Goal: Task Accomplishment & Management: Manage account settings

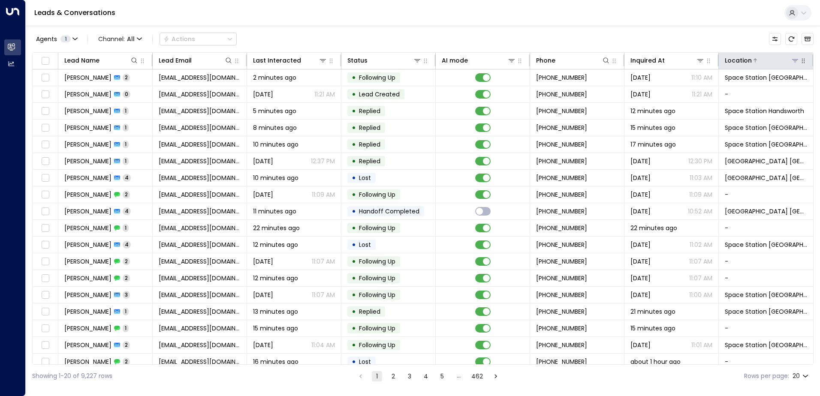
click at [792, 61] on icon at bounding box center [795, 60] width 6 height 3
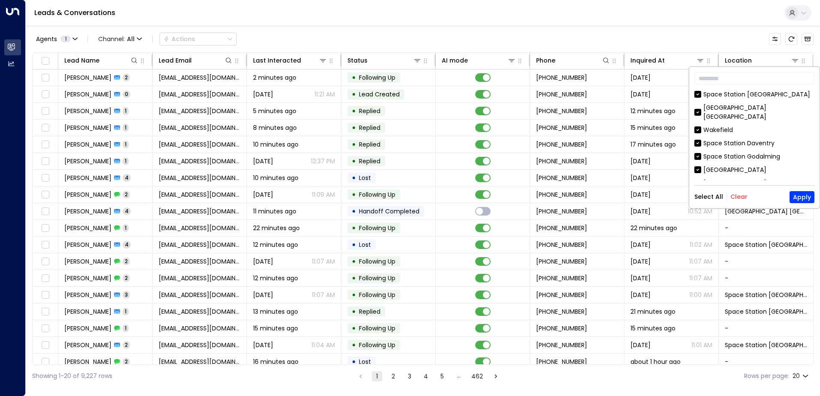
click at [736, 196] on button "Clear" at bounding box center [738, 196] width 17 height 7
click at [729, 179] on div "[GEOGRAPHIC_DATA] [GEOGRAPHIC_DATA]" at bounding box center [758, 188] width 111 height 18
click at [786, 191] on div "Select All Clear Apply" at bounding box center [754, 197] width 120 height 12
click at [819, 194] on div "​ [GEOGRAPHIC_DATA] [GEOGRAPHIC_DATA] [GEOGRAPHIC_DATA][PERSON_NAME][GEOGRAPHIC…" at bounding box center [754, 138] width 130 height 142
click at [810, 196] on button "Apply" at bounding box center [801, 197] width 25 height 12
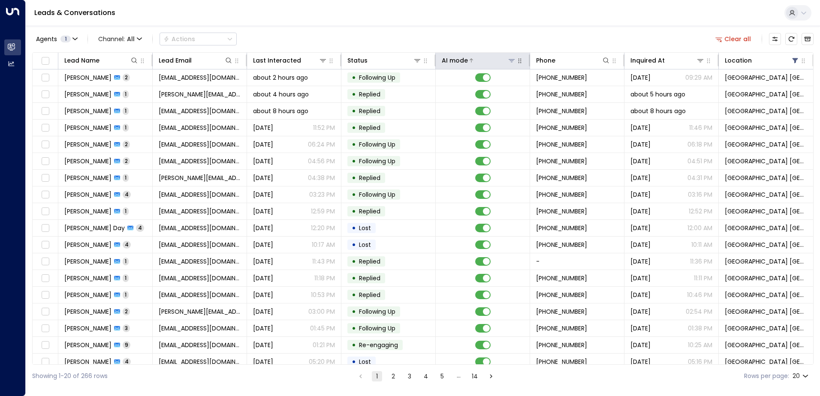
click at [510, 61] on icon at bounding box center [512, 60] width 6 height 3
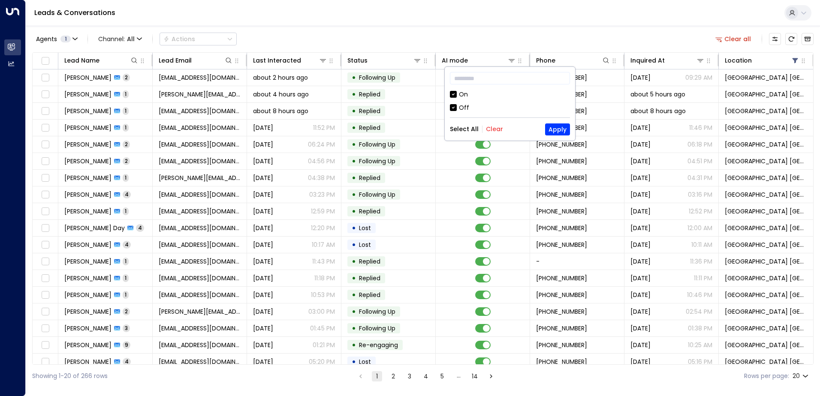
click at [459, 112] on div "Off" at bounding box center [464, 107] width 10 height 9
click at [571, 124] on div "​ On Off Select All Clear Apply" at bounding box center [510, 104] width 130 height 74
click at [563, 124] on button "Apply" at bounding box center [557, 130] width 25 height 12
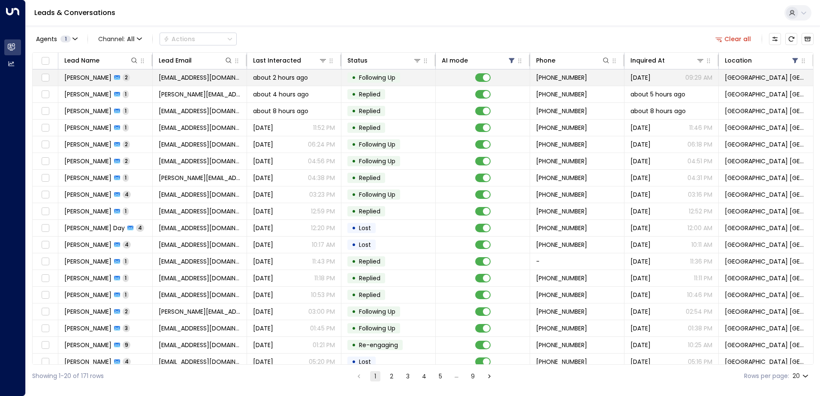
click at [166, 76] on span "[EMAIL_ADDRESS][DOMAIN_NAME]" at bounding box center [200, 77] width 82 height 9
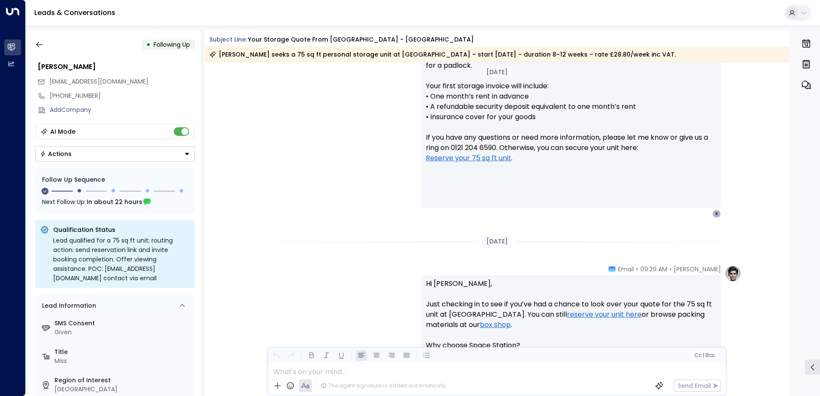
scroll to position [680, 0]
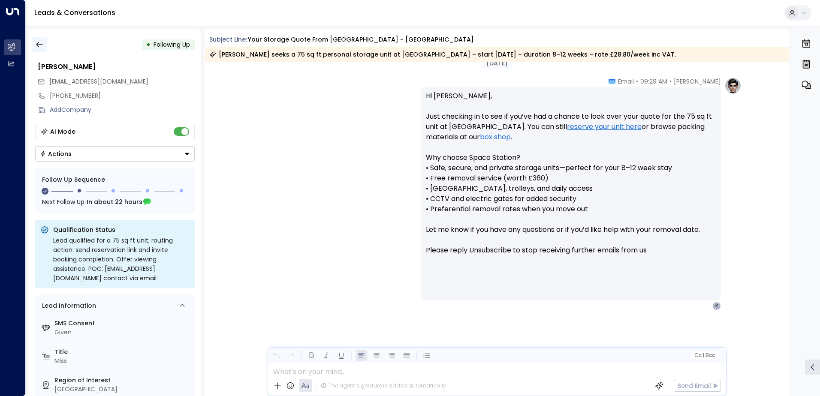
click at [39, 46] on icon "button" at bounding box center [39, 44] width 9 height 9
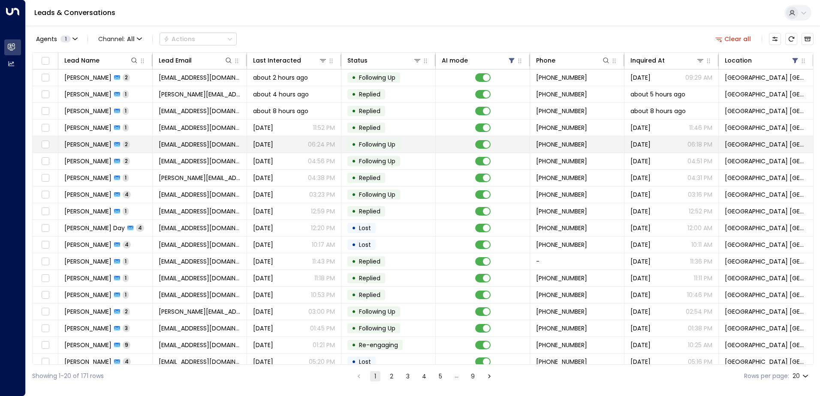
click at [273, 148] on span "[DATE]" at bounding box center [263, 144] width 20 height 9
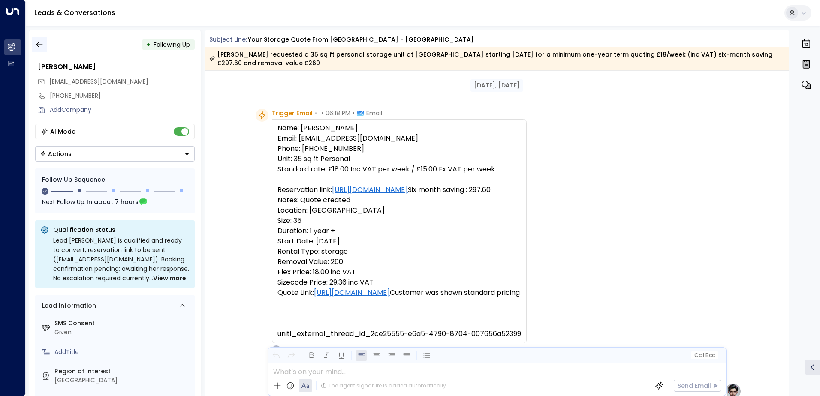
click at [39, 46] on icon "button" at bounding box center [39, 44] width 9 height 9
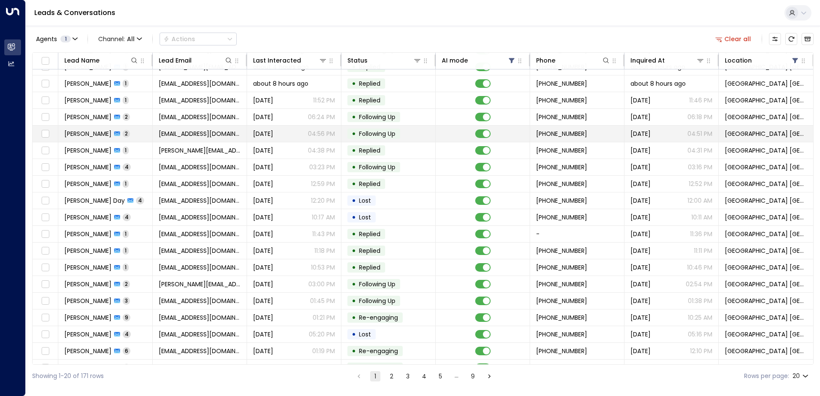
scroll to position [42, 0]
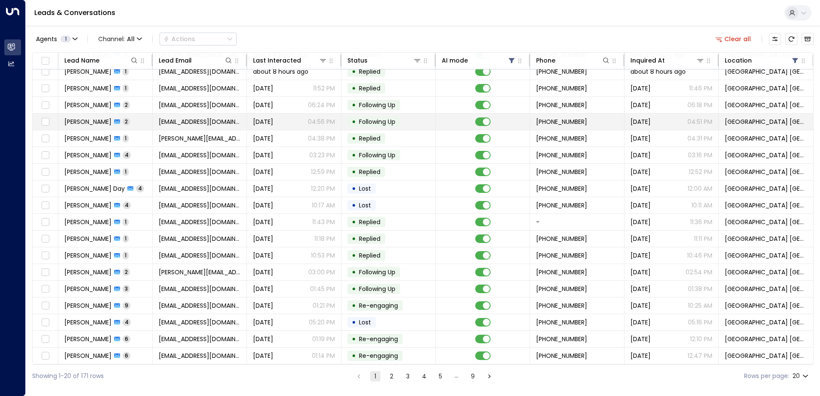
click at [208, 121] on span "[EMAIL_ADDRESS][DOMAIN_NAME]" at bounding box center [200, 122] width 82 height 9
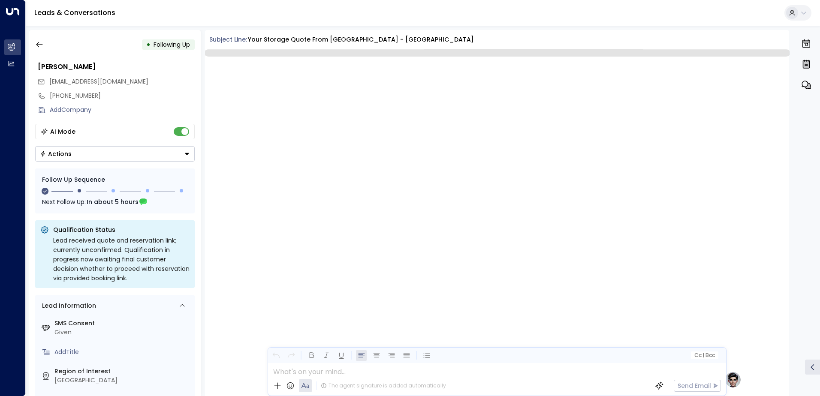
scroll to position [708, 0]
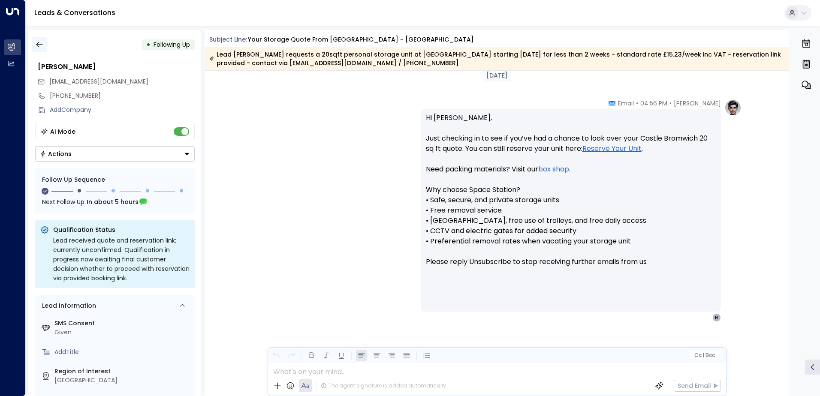
click at [43, 48] on icon "button" at bounding box center [39, 44] width 9 height 9
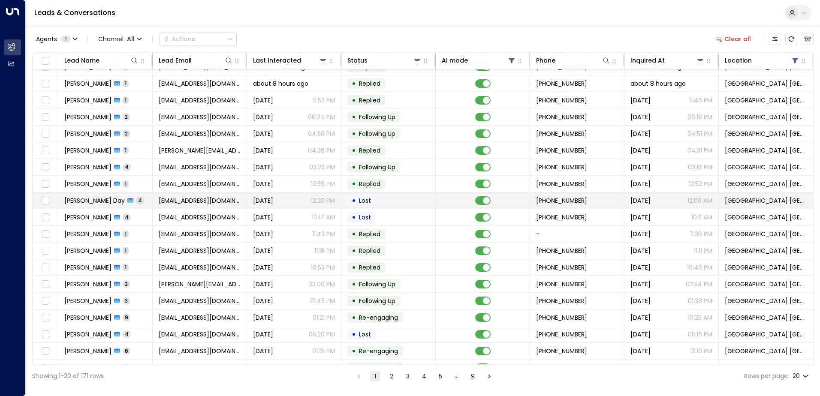
scroll to position [42, 0]
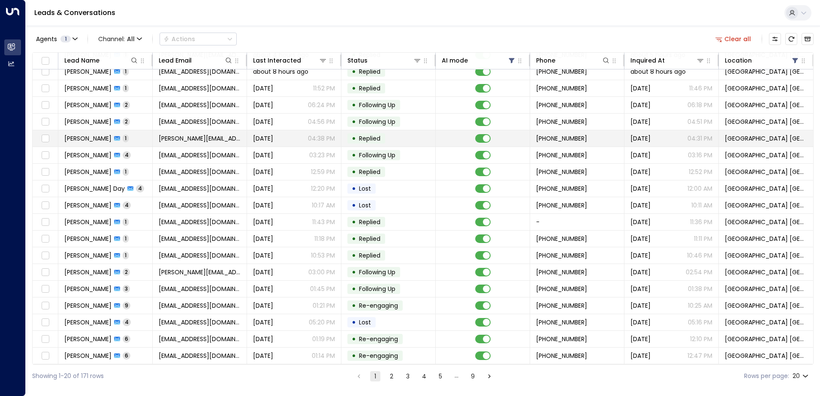
click at [190, 139] on span "[PERSON_NAME][EMAIL_ADDRESS][DOMAIN_NAME]" at bounding box center [200, 138] width 82 height 9
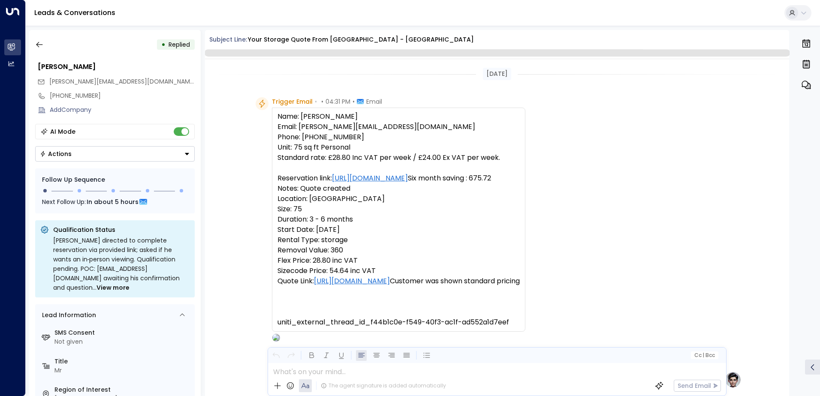
scroll to position [438, 0]
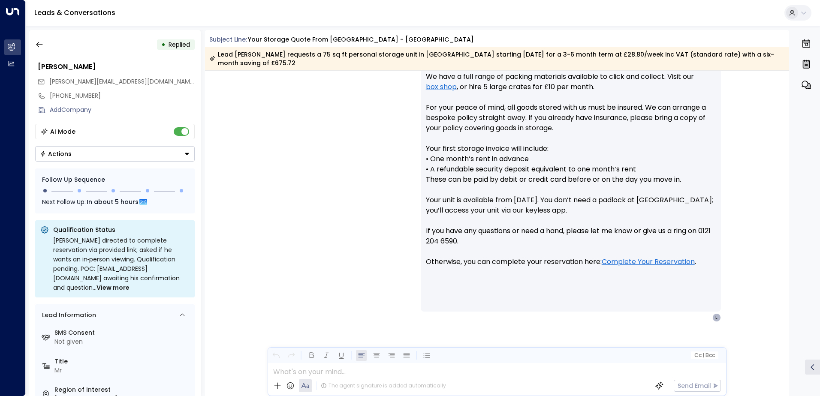
click at [97, 157] on button "Actions" at bounding box center [115, 153] width 160 height 15
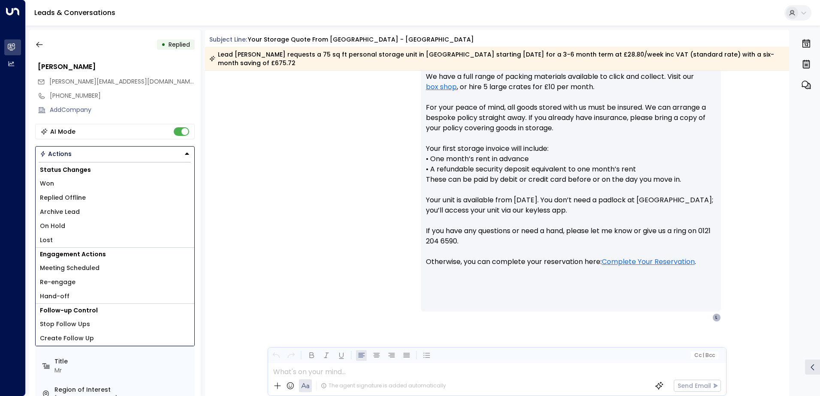
click at [70, 229] on li "On Hold" at bounding box center [115, 226] width 159 height 14
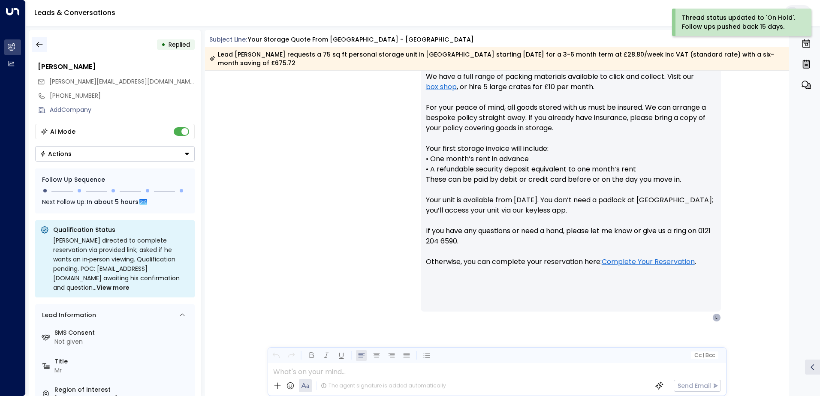
click at [39, 44] on icon "button" at bounding box center [39, 44] width 9 height 9
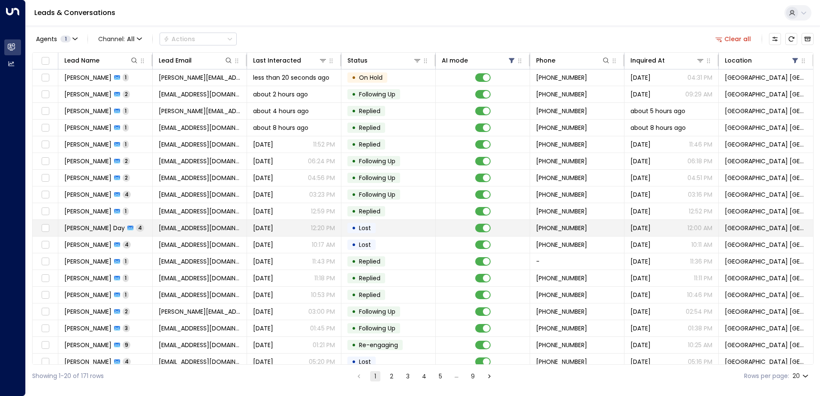
click at [224, 228] on td "[EMAIL_ADDRESS][DOMAIN_NAME]" at bounding box center [200, 228] width 94 height 16
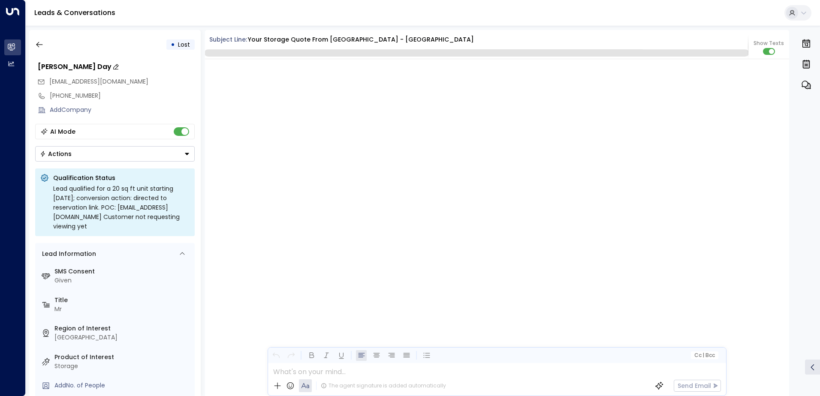
scroll to position [1231, 0]
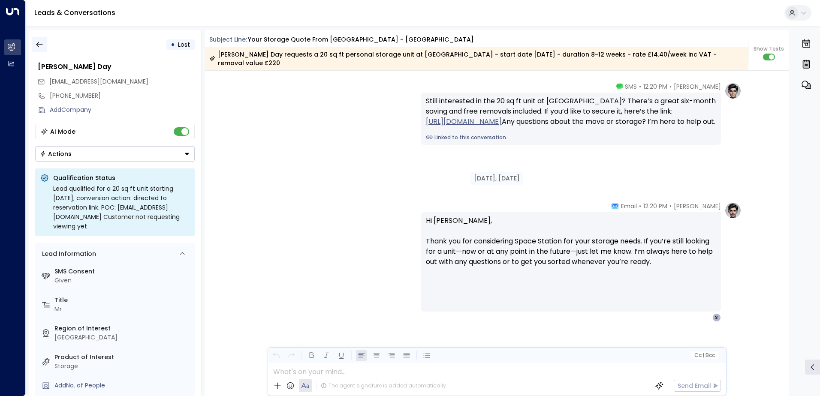
click at [37, 47] on icon "button" at bounding box center [39, 44] width 9 height 9
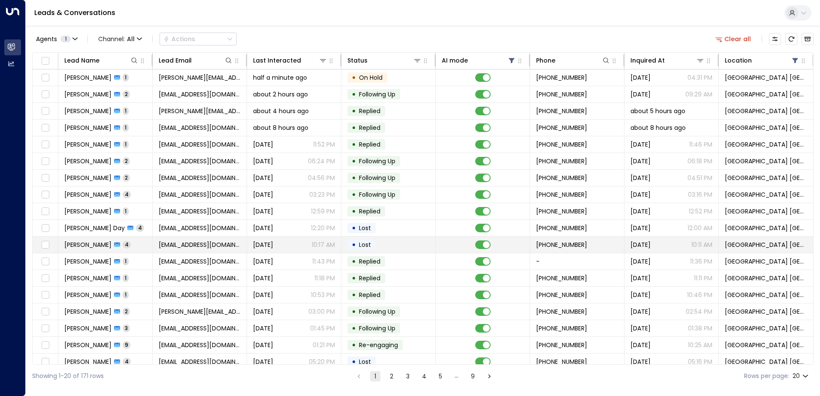
click at [211, 247] on span "[EMAIL_ADDRESS][DOMAIN_NAME]" at bounding box center [200, 245] width 82 height 9
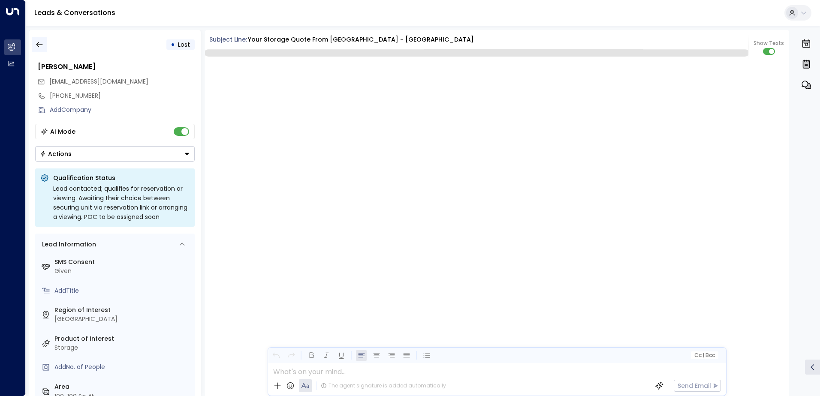
scroll to position [1763, 0]
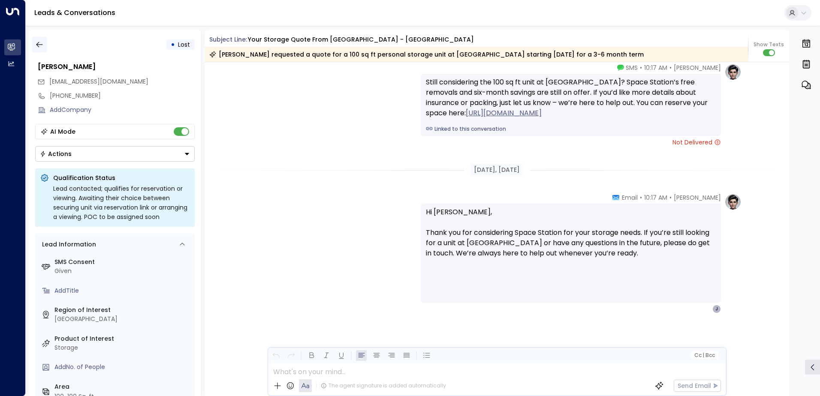
click at [40, 45] on icon "button" at bounding box center [39, 45] width 6 height 6
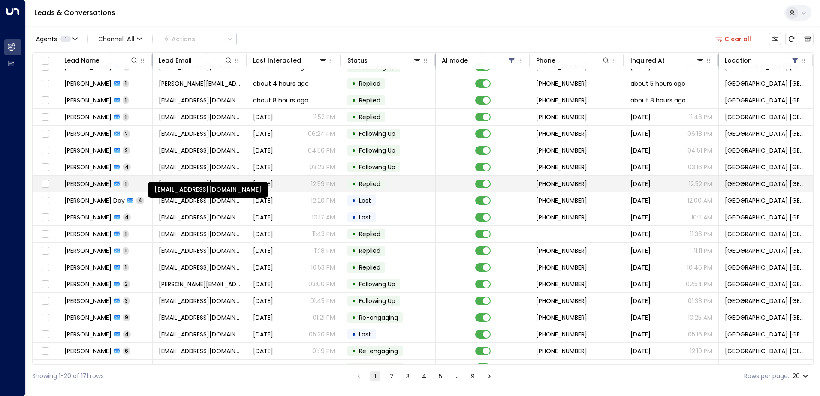
scroll to position [42, 0]
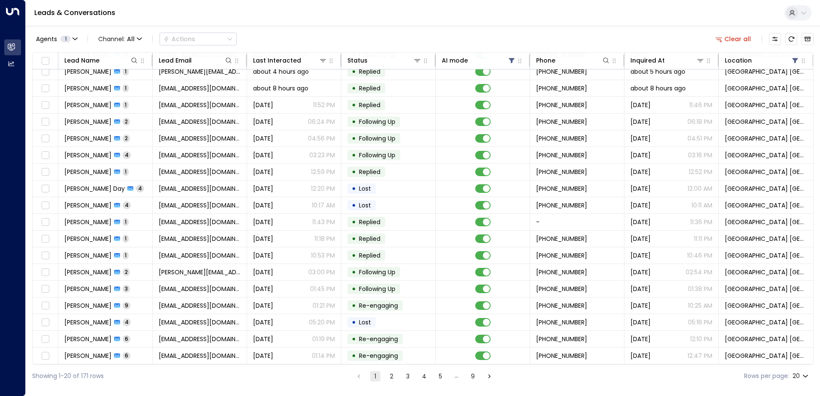
click at [471, 376] on button "9" at bounding box center [473, 376] width 10 height 10
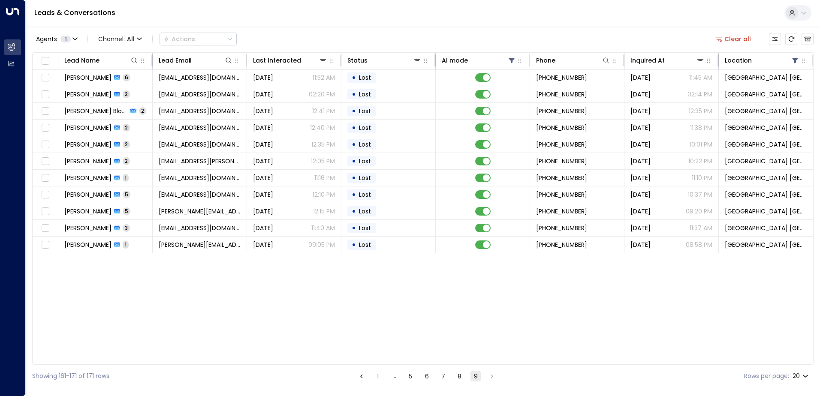
click at [458, 375] on button "8" at bounding box center [459, 376] width 10 height 10
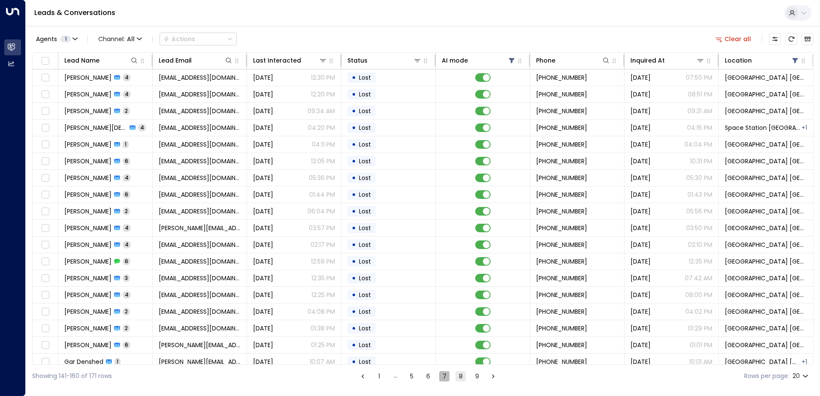
click at [443, 377] on button "7" at bounding box center [444, 376] width 10 height 10
click at [425, 379] on button "6" at bounding box center [428, 376] width 10 height 10
click at [408, 376] on button "5" at bounding box center [411, 376] width 10 height 10
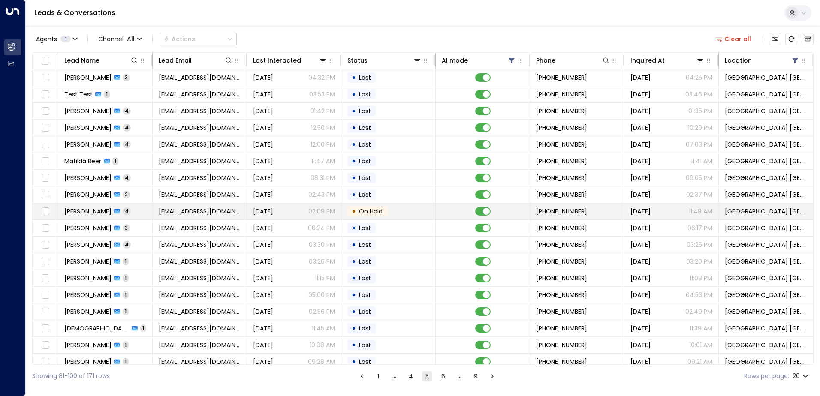
click at [273, 209] on span "[DATE]" at bounding box center [263, 211] width 20 height 9
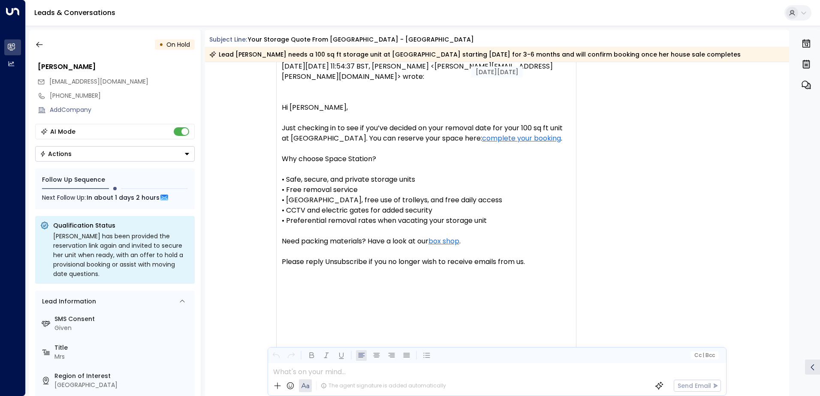
scroll to position [1290, 0]
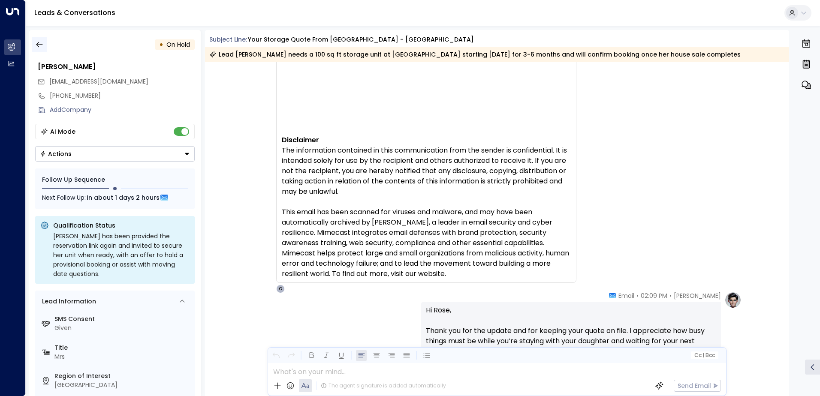
click at [39, 47] on icon "button" at bounding box center [39, 44] width 9 height 9
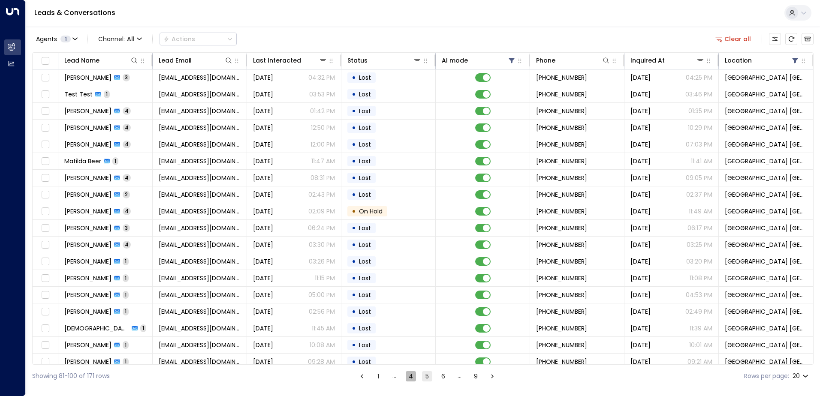
click at [412, 379] on button "4" at bounding box center [411, 376] width 10 height 10
click at [408, 377] on button "3" at bounding box center [410, 376] width 10 height 10
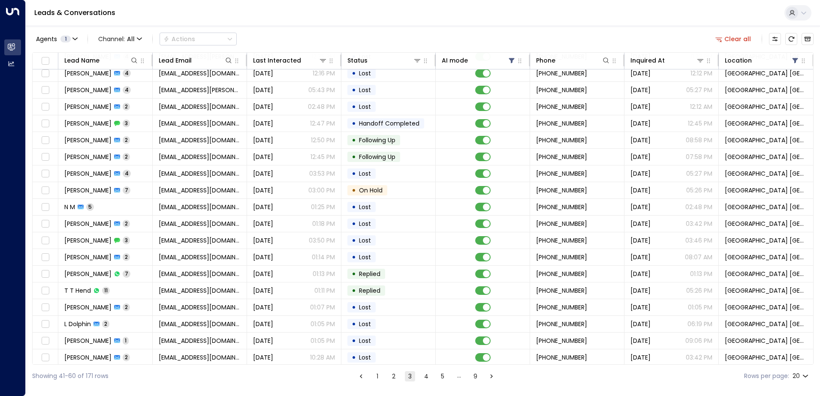
scroll to position [42, 0]
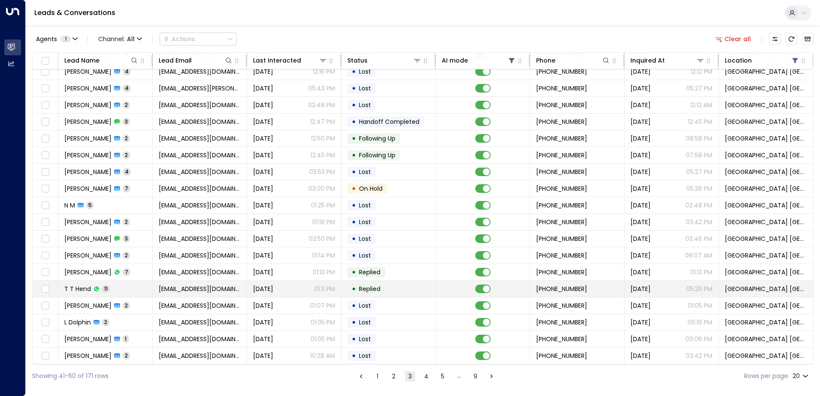
click at [273, 293] on td "[DATE] 01:11 PM" at bounding box center [294, 289] width 94 height 16
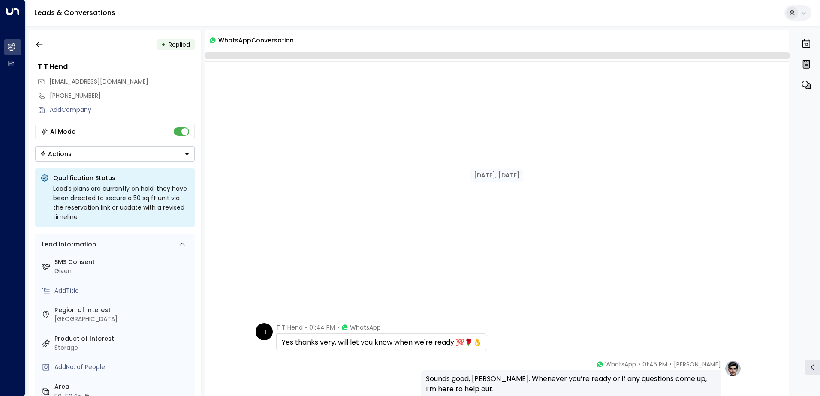
scroll to position [358, 0]
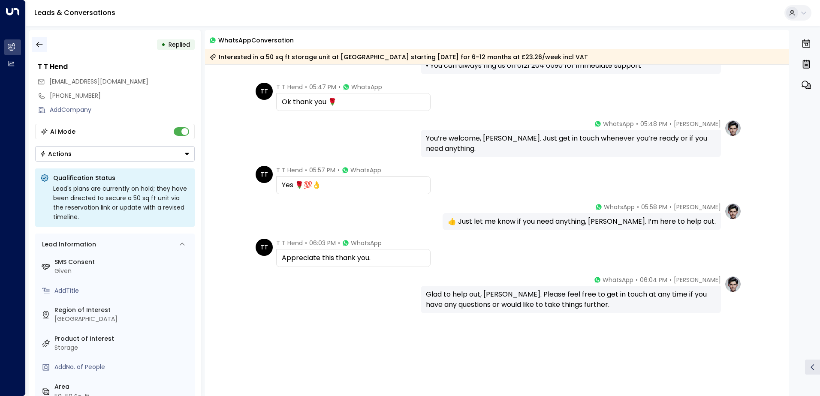
click at [36, 47] on icon "button" at bounding box center [39, 44] width 9 height 9
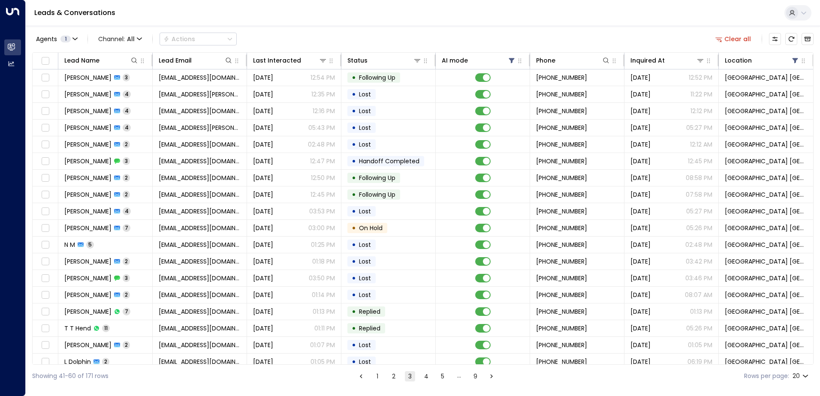
click at [398, 378] on button "2" at bounding box center [394, 376] width 10 height 10
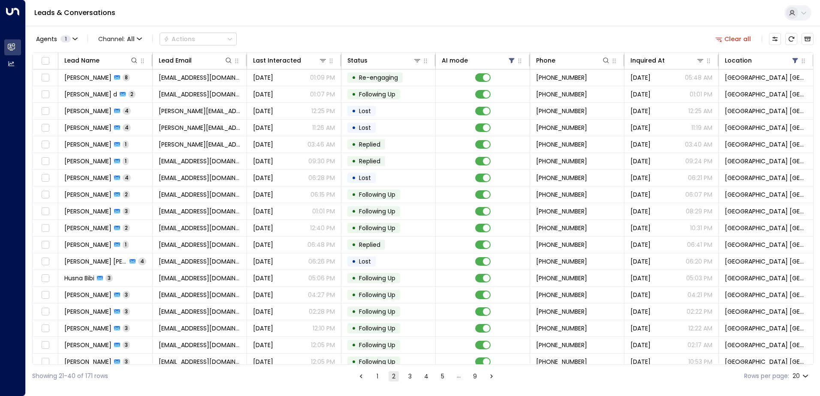
click at [376, 378] on button "1" at bounding box center [377, 376] width 10 height 10
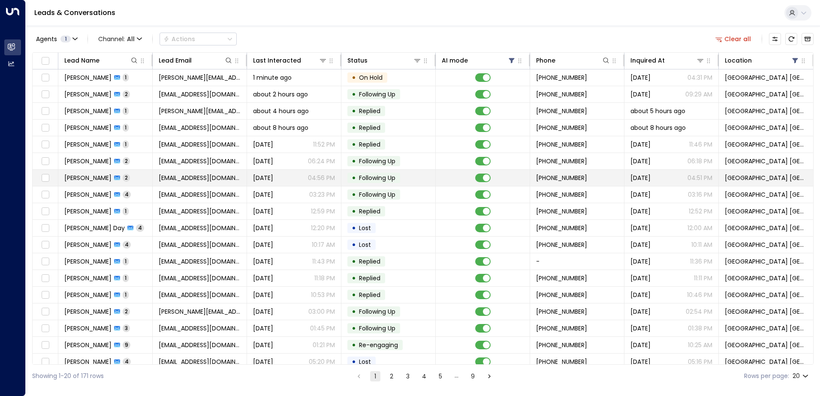
click at [173, 175] on span "[EMAIL_ADDRESS][DOMAIN_NAME]" at bounding box center [200, 178] width 82 height 9
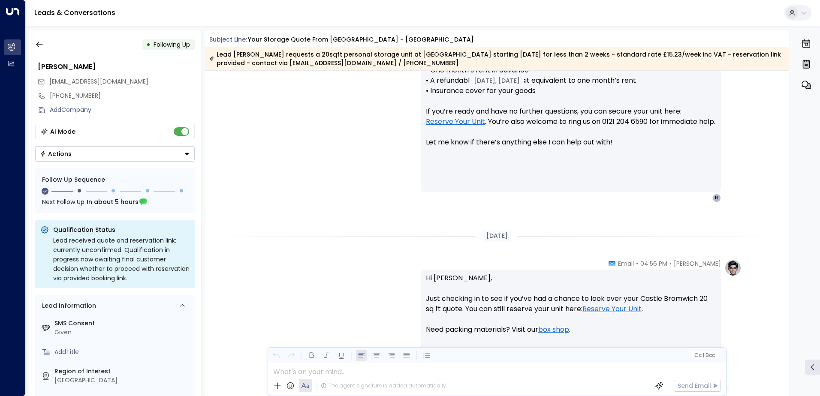
scroll to position [462, 0]
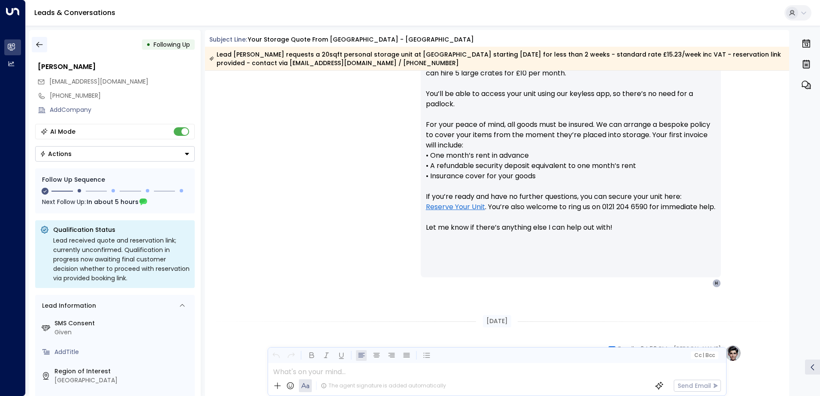
click at [39, 43] on icon "button" at bounding box center [39, 44] width 9 height 9
